Goal: Task Accomplishment & Management: Use online tool/utility

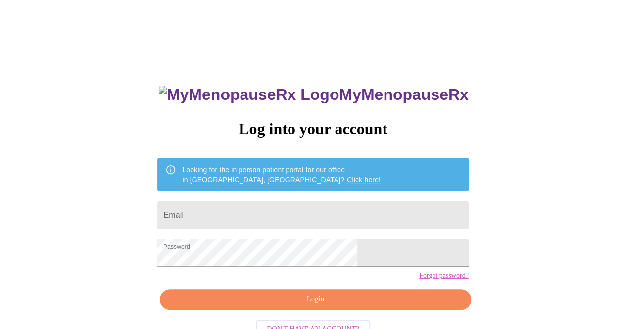
click at [302, 211] on input "Email" at bounding box center [312, 215] width 311 height 28
type input "[EMAIL_ADDRESS][DOMAIN_NAME]"
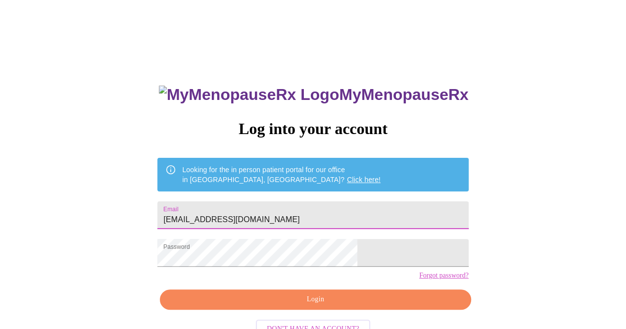
click at [355, 306] on span "Login" at bounding box center [315, 300] width 288 height 12
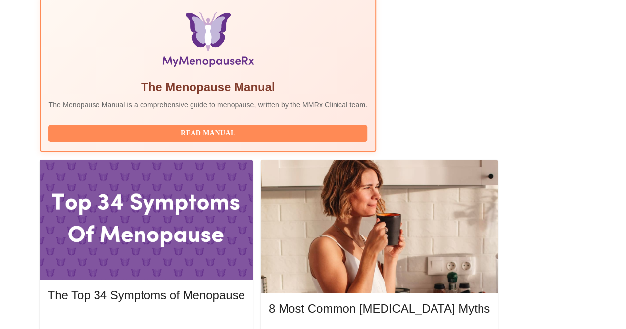
scroll to position [337, 0]
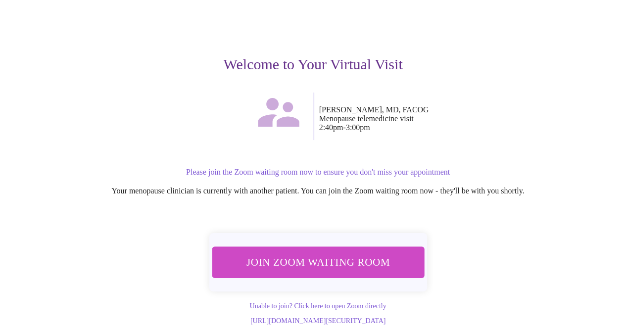
scroll to position [97, 0]
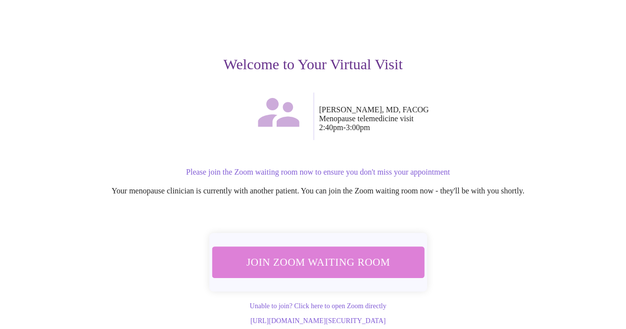
click at [403, 254] on span "Join Zoom Waiting Room" at bounding box center [318, 262] width 186 height 18
